Goal: Information Seeking & Learning: Learn about a topic

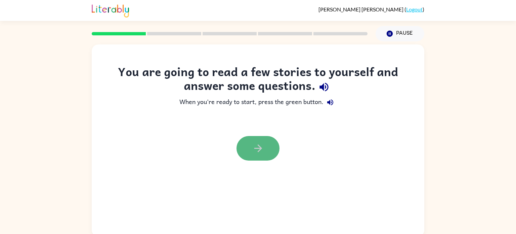
click at [250, 143] on button "button" at bounding box center [258, 148] width 43 height 25
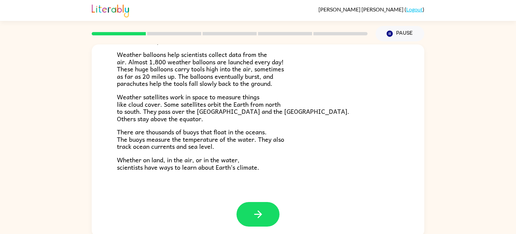
scroll to position [3, 0]
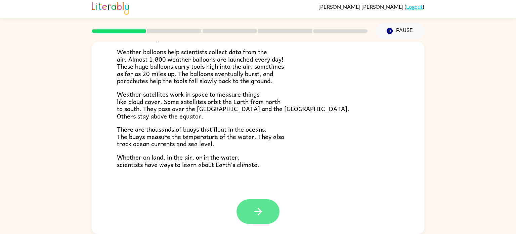
click at [265, 205] on button "button" at bounding box center [258, 211] width 43 height 25
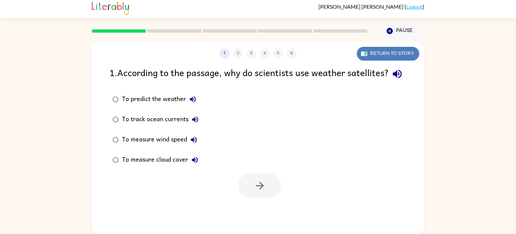
click at [377, 52] on button "Return to story" at bounding box center [388, 54] width 63 height 14
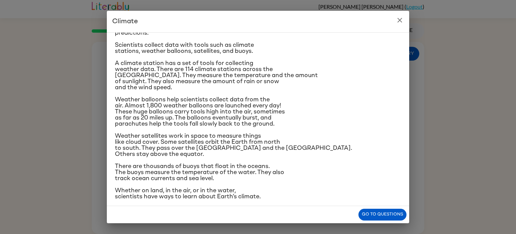
scroll to position [80, 0]
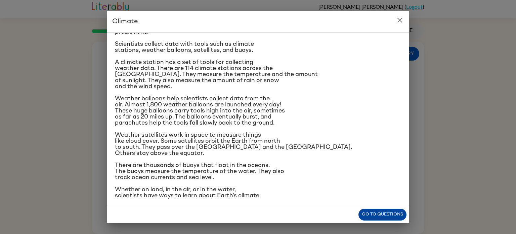
click at [369, 210] on button "Go to questions" at bounding box center [383, 214] width 48 height 12
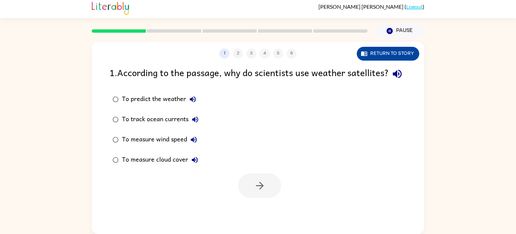
click at [372, 52] on button "Return to story" at bounding box center [388, 54] width 63 height 14
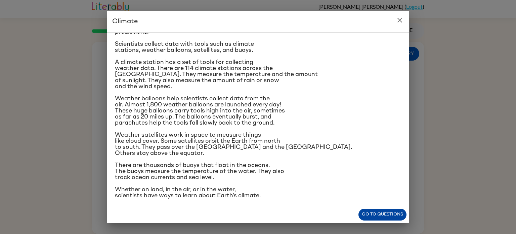
click at [382, 213] on button "Go to questions" at bounding box center [383, 214] width 48 height 12
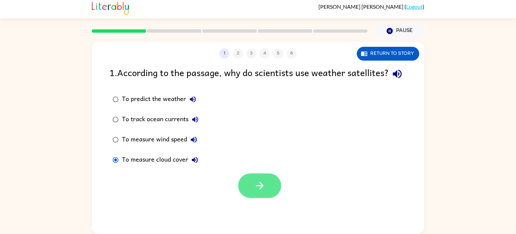
click at [252, 193] on button "button" at bounding box center [259, 185] width 43 height 25
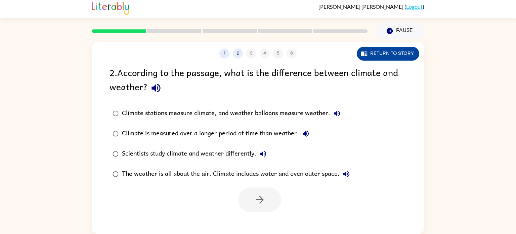
click at [400, 48] on button "Return to story" at bounding box center [388, 54] width 63 height 14
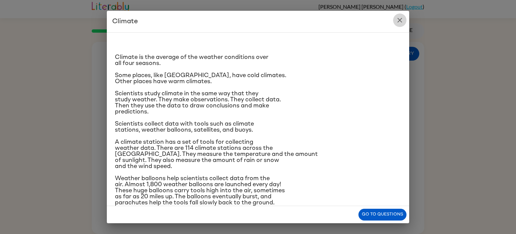
click at [399, 19] on icon "close" at bounding box center [400, 20] width 5 height 5
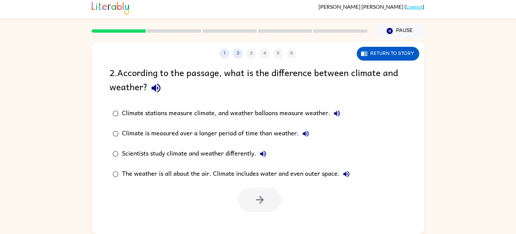
click at [239, 130] on div "Climate is measured over a longer period of time than weather." at bounding box center [217, 133] width 191 height 13
click at [258, 198] on icon "button" at bounding box center [260, 200] width 12 height 12
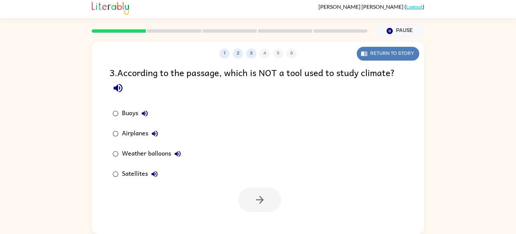
click at [398, 51] on button "Return to story" at bounding box center [388, 54] width 63 height 14
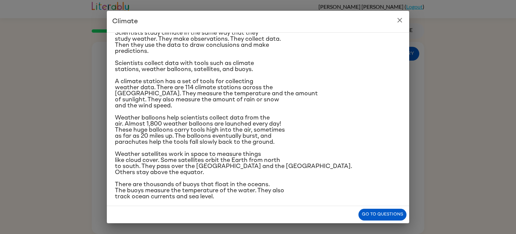
scroll to position [61, 0]
click at [403, 22] on icon "close" at bounding box center [400, 20] width 8 height 8
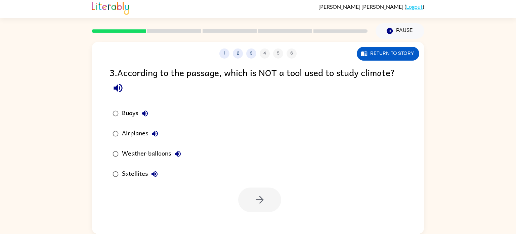
click at [149, 137] on div "Airplanes" at bounding box center [142, 133] width 40 height 13
click at [267, 207] on button "button" at bounding box center [259, 199] width 43 height 25
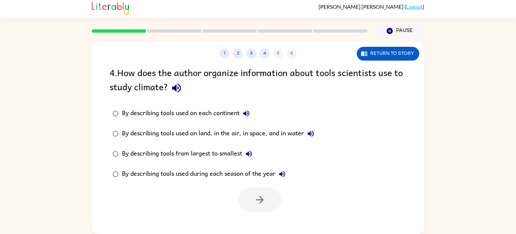
click at [215, 114] on div "By describing tools used on each continent" at bounding box center [187, 113] width 131 height 13
click at [169, 133] on div "By describing tools used on land, in the air, in space, and in water" at bounding box center [220, 133] width 196 height 13
click at [170, 153] on div "By describing tools from largest to smallest" at bounding box center [189, 153] width 134 height 13
click at [198, 170] on div "By describing tools used during each season of the year" at bounding box center [205, 173] width 167 height 13
click at [267, 206] on button "button" at bounding box center [259, 199] width 43 height 25
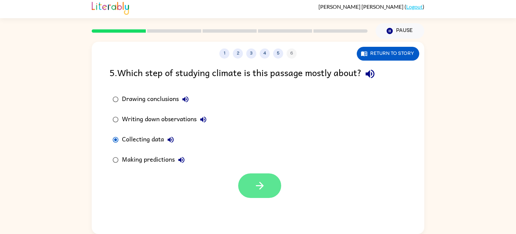
click at [260, 183] on icon "button" at bounding box center [260, 186] width 8 height 8
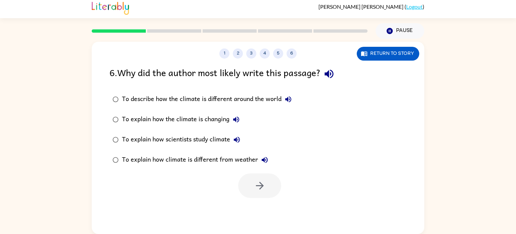
click at [202, 140] on div "To explain how scientists study climate" at bounding box center [183, 139] width 122 height 13
click at [267, 187] on button "button" at bounding box center [259, 185] width 43 height 25
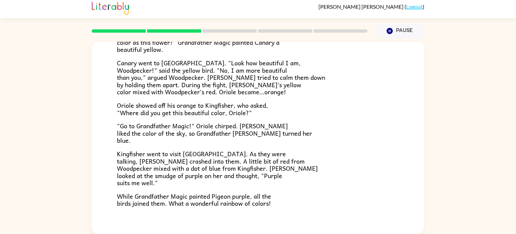
scroll to position [173, 0]
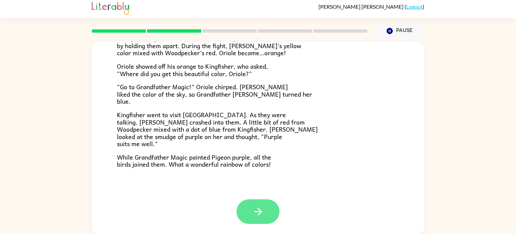
click at [270, 210] on button "button" at bounding box center [258, 211] width 43 height 25
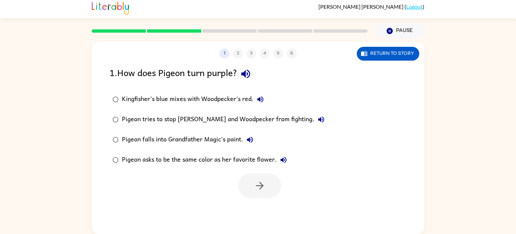
scroll to position [0, 0]
click at [207, 99] on div "Kingfisher’s blue mixes with Woodpecker’s red." at bounding box center [194, 98] width 145 height 13
click at [267, 188] on button "button" at bounding box center [259, 185] width 43 height 25
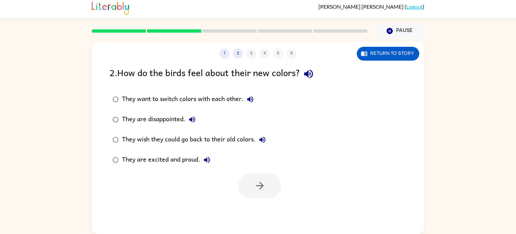
click at [166, 158] on div "They are excited and proud." at bounding box center [168, 159] width 92 height 13
click at [267, 180] on button "button" at bounding box center [259, 185] width 43 height 25
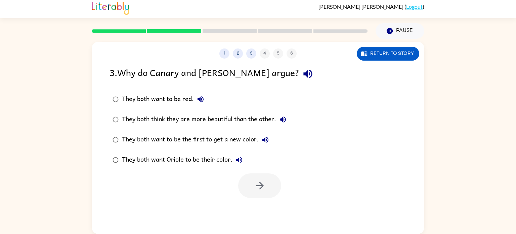
click at [202, 121] on div "They both think they are more beautiful than the other." at bounding box center [206, 119] width 168 height 13
click at [256, 188] on icon "button" at bounding box center [260, 186] width 12 height 12
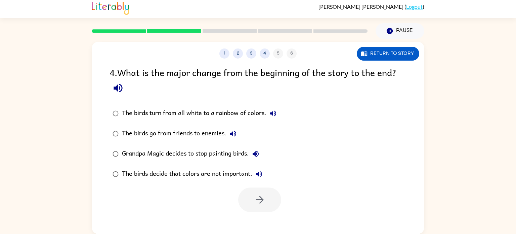
click at [190, 113] on div "The birds turn from all white to a rainbow of colors." at bounding box center [201, 113] width 158 height 13
click at [265, 196] on icon "button" at bounding box center [260, 200] width 12 height 12
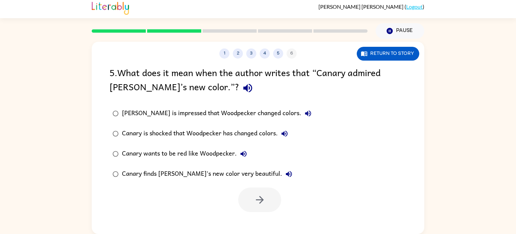
click at [133, 173] on div "Canary finds [PERSON_NAME]'s new color very beautiful." at bounding box center [209, 173] width 174 height 13
click at [259, 200] on icon "button" at bounding box center [260, 200] width 8 height 8
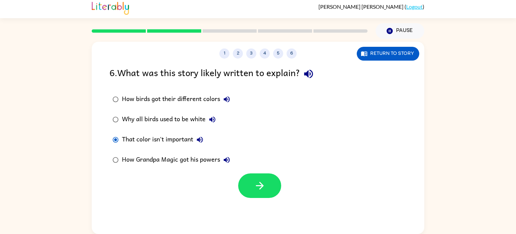
click at [168, 96] on div "How birds got their different colors" at bounding box center [178, 98] width 112 height 13
click at [251, 188] on button "button" at bounding box center [259, 185] width 43 height 25
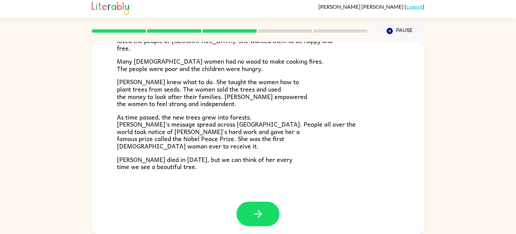
scroll to position [188, 0]
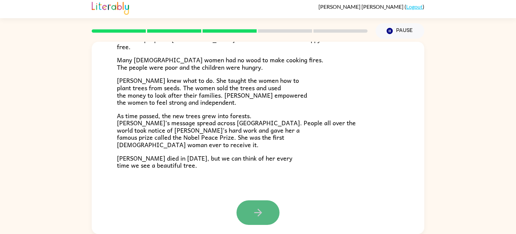
click at [268, 210] on button "button" at bounding box center [258, 212] width 43 height 25
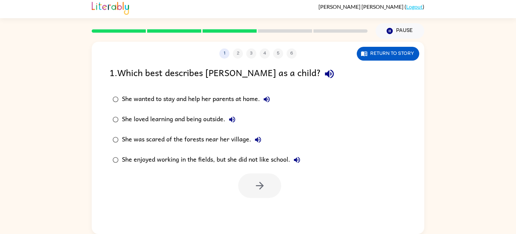
click at [170, 121] on div "She loved learning and being outside." at bounding box center [180, 119] width 117 height 13
click at [265, 181] on icon "button" at bounding box center [260, 186] width 12 height 12
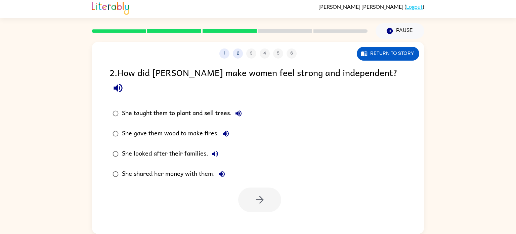
click at [201, 107] on div "She taught them to plant and sell trees." at bounding box center [183, 113] width 123 height 13
click at [270, 187] on button "button" at bounding box center [259, 199] width 43 height 25
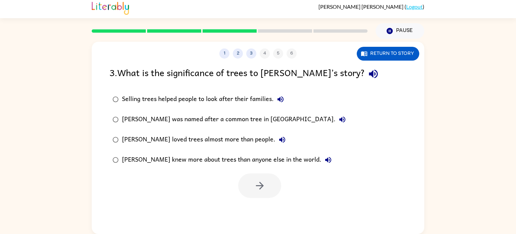
click at [165, 159] on div "[PERSON_NAME] knew more about trees than anyone else in the world." at bounding box center [228, 159] width 213 height 13
click at [270, 182] on button "button" at bounding box center [259, 185] width 43 height 25
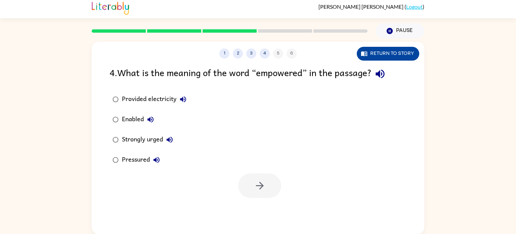
click at [368, 50] on button "Return to story" at bounding box center [388, 54] width 63 height 14
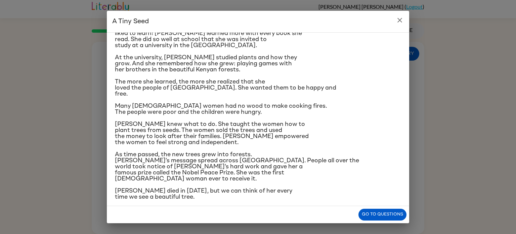
scroll to position [79, 0]
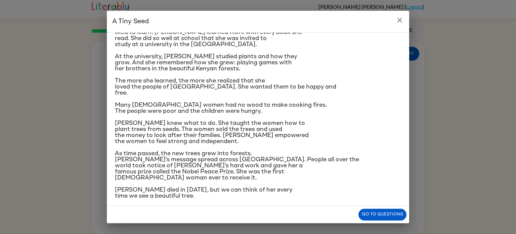
click at [400, 20] on icon "close" at bounding box center [400, 20] width 5 height 5
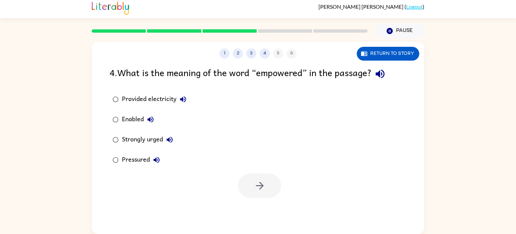
click at [145, 121] on button "Enabled" at bounding box center [150, 119] width 13 height 13
click at [268, 179] on button "button" at bounding box center [259, 185] width 43 height 25
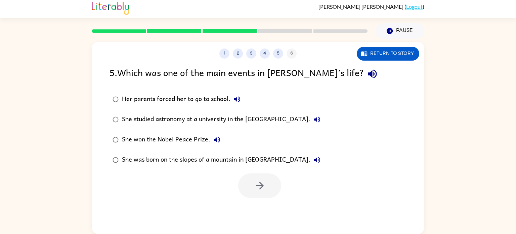
click at [184, 138] on div "She won the Nobel Peace Prize." at bounding box center [173, 139] width 102 height 13
click at [269, 182] on button "button" at bounding box center [259, 185] width 43 height 25
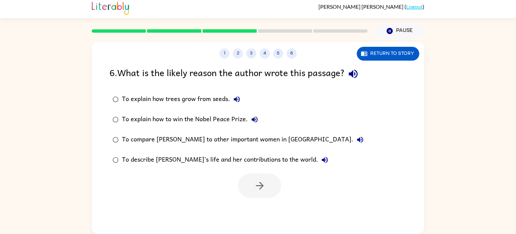
click at [175, 158] on div "To describe [PERSON_NAME]’s life and her contributions to the world." at bounding box center [227, 159] width 210 height 13
click at [263, 180] on icon "button" at bounding box center [260, 186] width 12 height 12
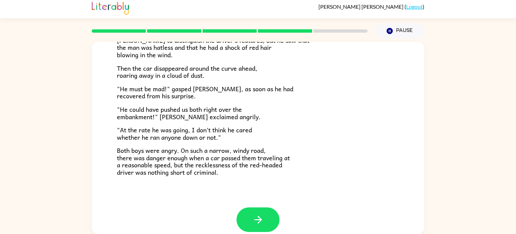
scroll to position [178, 0]
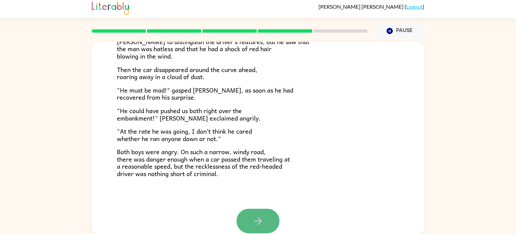
click at [249, 215] on button "button" at bounding box center [258, 220] width 43 height 25
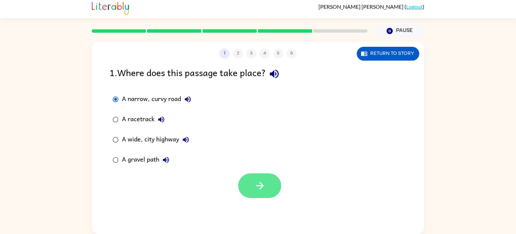
click at [246, 182] on button "button" at bounding box center [259, 185] width 43 height 25
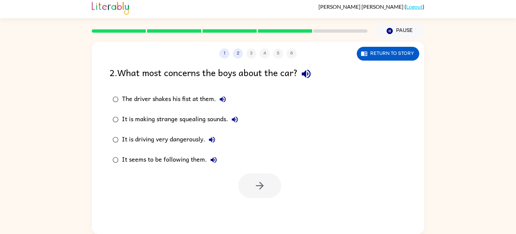
click at [143, 135] on div "It is driving very dangerously." at bounding box center [170, 139] width 97 height 13
click at [252, 177] on button "button" at bounding box center [259, 185] width 43 height 25
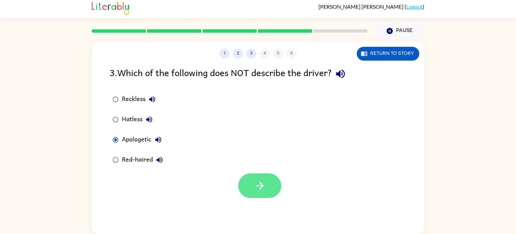
click at [248, 180] on button "button" at bounding box center [259, 185] width 43 height 25
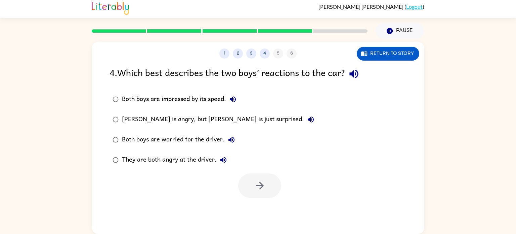
click at [196, 157] on div "They are both angry at the driver." at bounding box center [176, 159] width 108 height 13
click at [244, 178] on button "button" at bounding box center [259, 185] width 43 height 25
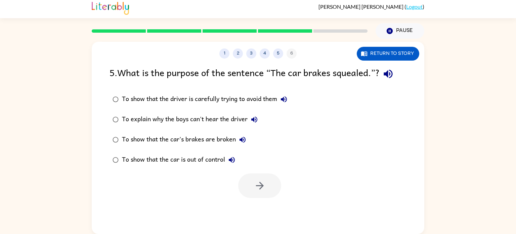
click at [183, 157] on div "To show that the car is out of control" at bounding box center [180, 159] width 117 height 13
click at [262, 187] on icon "button" at bounding box center [260, 186] width 8 height 8
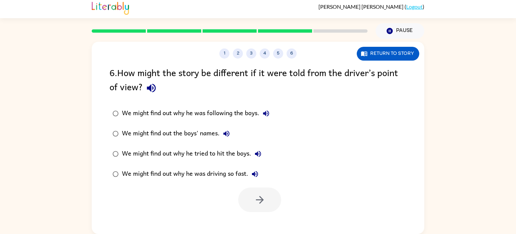
click at [202, 174] on div "We might find out why he was driving so fast." at bounding box center [192, 173] width 140 height 13
click at [259, 188] on button "button" at bounding box center [259, 199] width 43 height 25
